Goal: Transaction & Acquisition: Purchase product/service

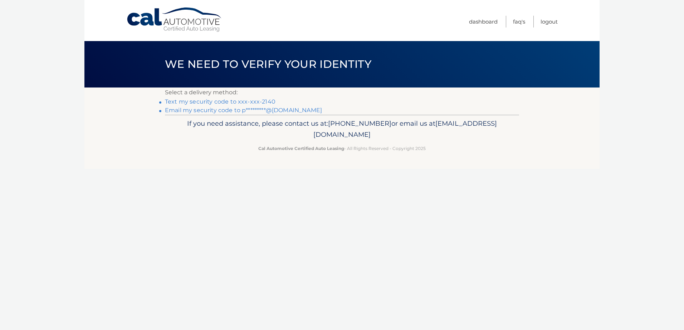
click at [194, 111] on link "Email my security code to p*********@[DOMAIN_NAME]" at bounding box center [243, 110] width 157 height 7
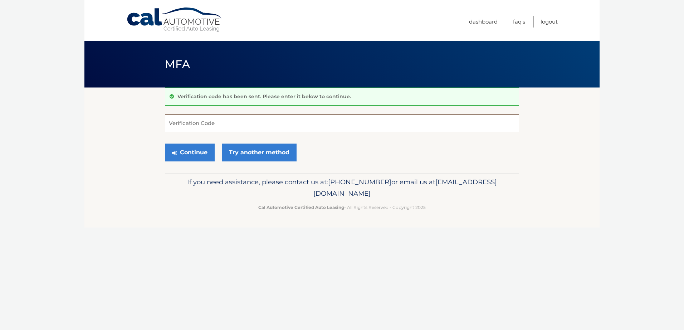
click at [221, 121] on input "Verification Code" at bounding box center [342, 123] width 354 height 18
paste input "077009"
click at [187, 151] on button "Continue" at bounding box center [190, 153] width 50 height 18
type input "077009"
click at [198, 150] on button "Continue" at bounding box center [190, 153] width 50 height 18
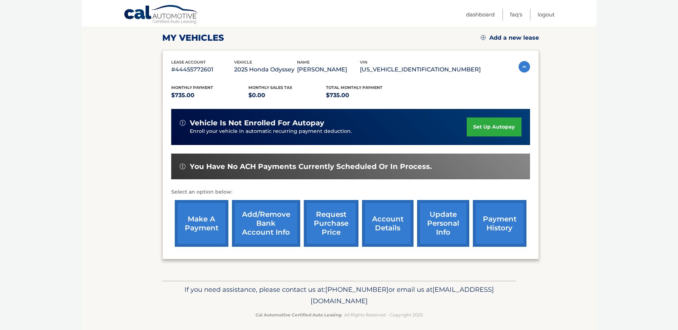
scroll to position [103, 0]
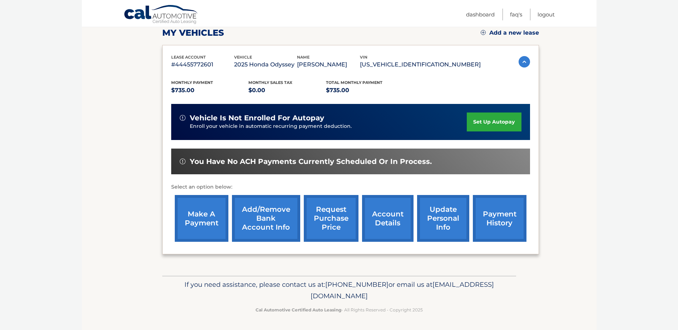
click at [193, 222] on link "make a payment" at bounding box center [202, 218] width 54 height 47
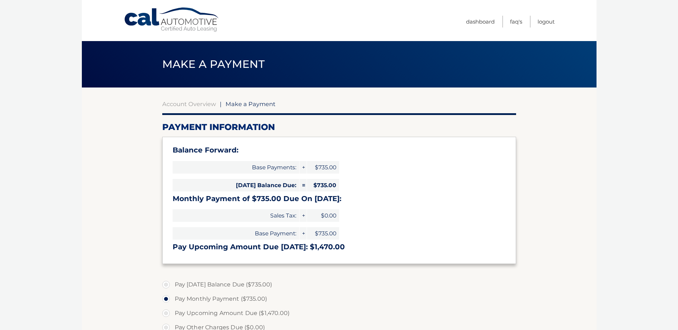
select select "MmI4Mzg5YTMtMjljMS00YTZhLWI2YzUtNDIxMzBhZjk4NjY2"
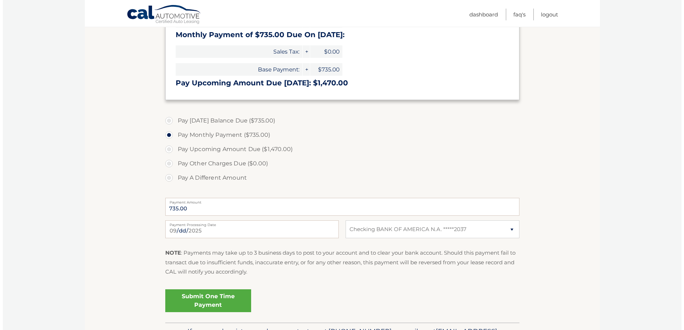
scroll to position [179, 0]
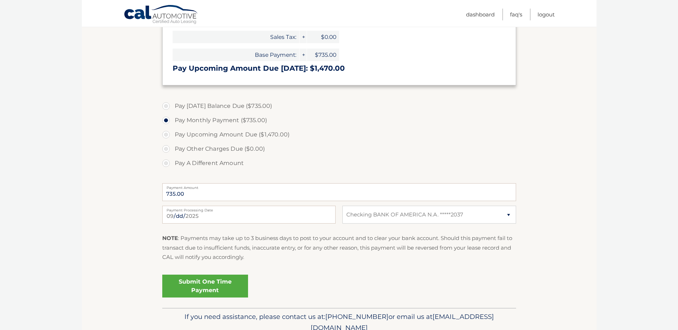
click at [222, 283] on link "Submit One Time Payment" at bounding box center [205, 286] width 86 height 23
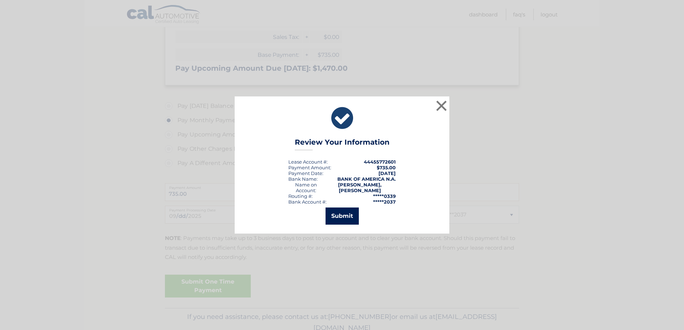
click at [339, 217] on button "Submit" at bounding box center [341, 216] width 33 height 17
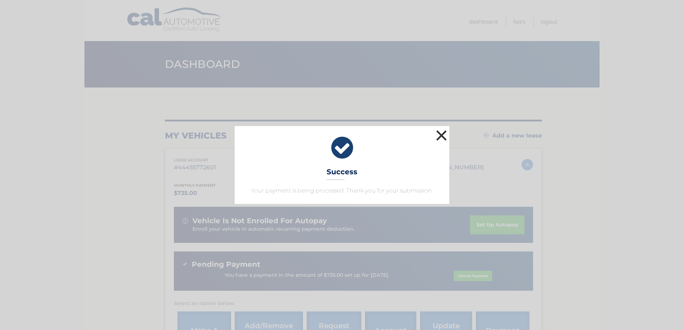
click at [438, 136] on button "×" at bounding box center [441, 135] width 14 height 14
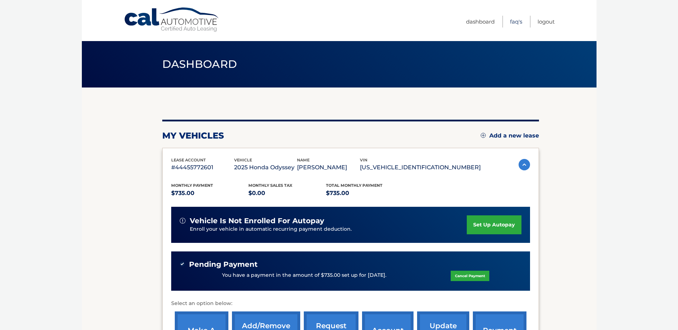
click at [510, 20] on link "FAQ's" at bounding box center [516, 22] width 12 height 12
